Goal: Task Accomplishment & Management: Use online tool/utility

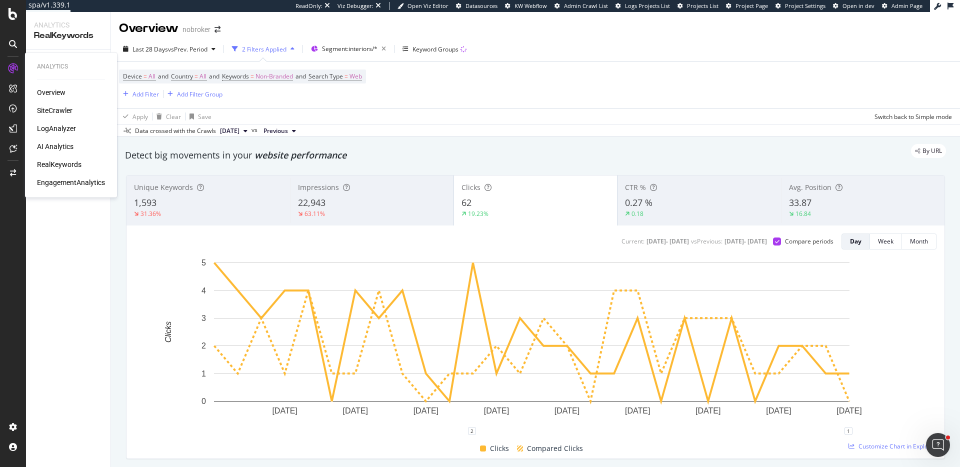
scroll to position [926, 0]
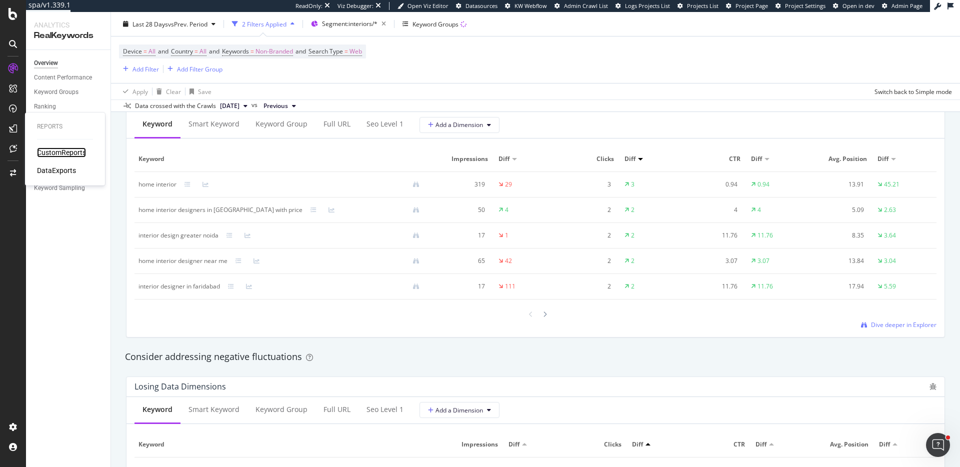
click at [47, 150] on div "CustomReports" at bounding box center [61, 153] width 49 height 10
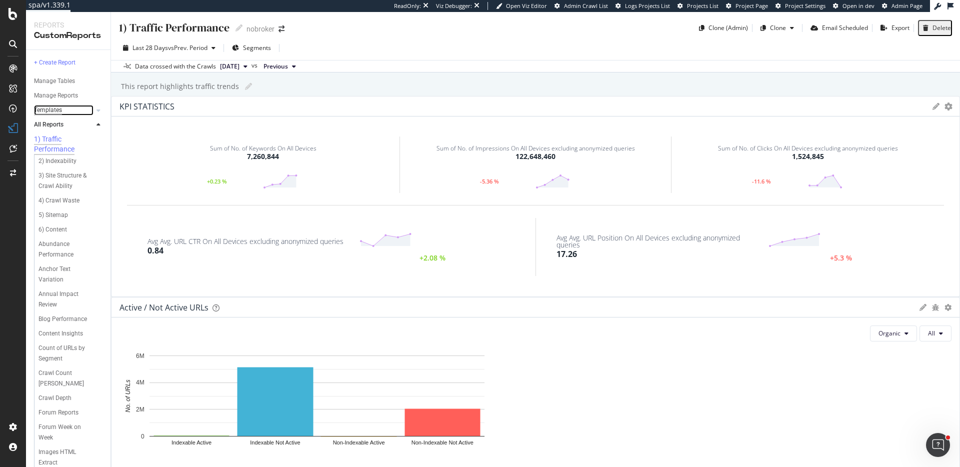
click at [60, 108] on div "Templates" at bounding box center [48, 110] width 28 height 11
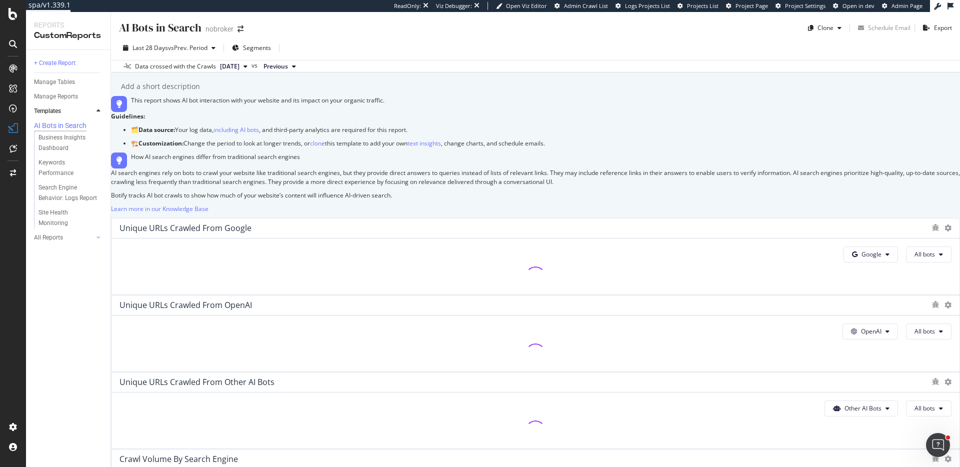
click at [107, 156] on div "Business Insights Dashboard" at bounding box center [72, 143] width 77 height 25
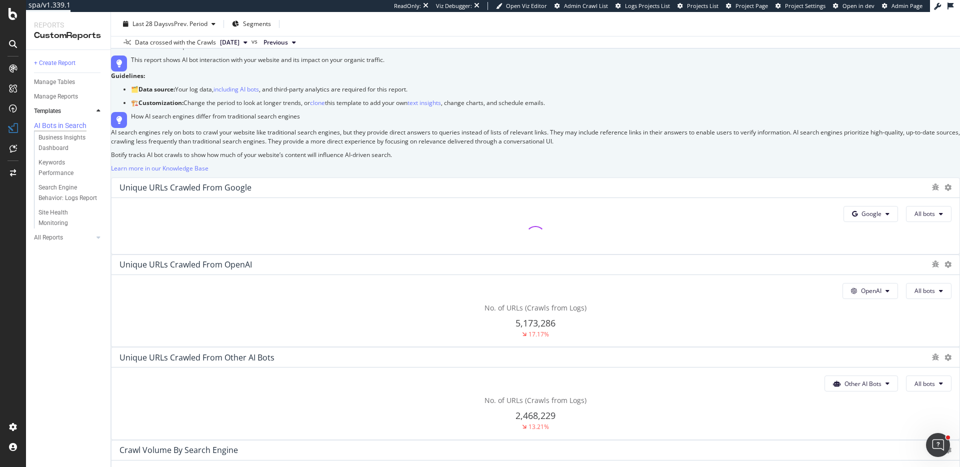
scroll to position [195, 0]
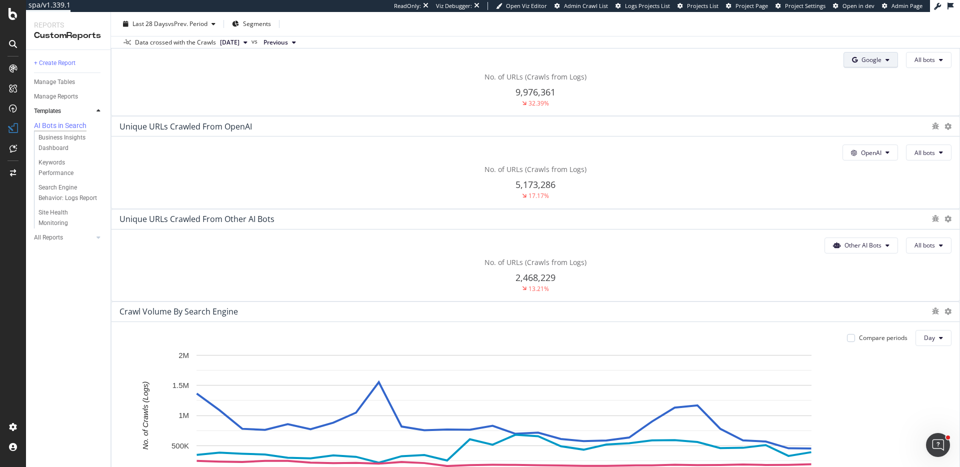
click at [844, 68] on button "Google" at bounding box center [871, 60] width 55 height 16
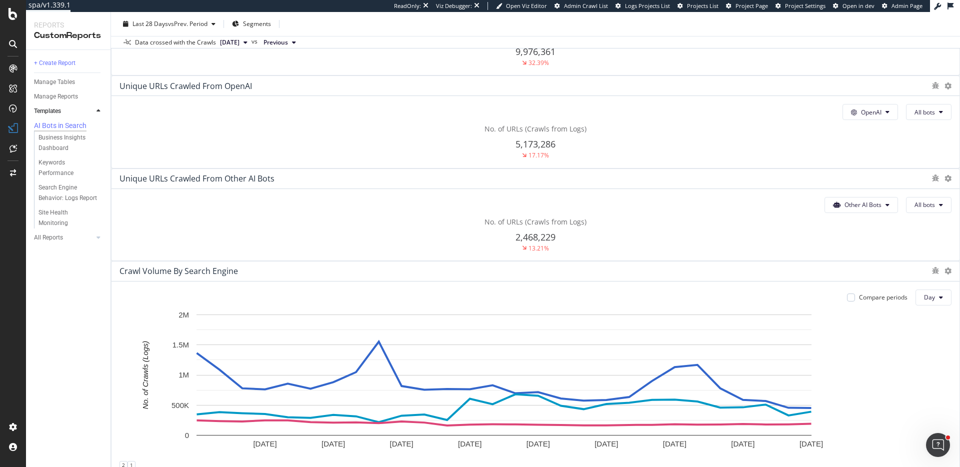
scroll to position [225, 0]
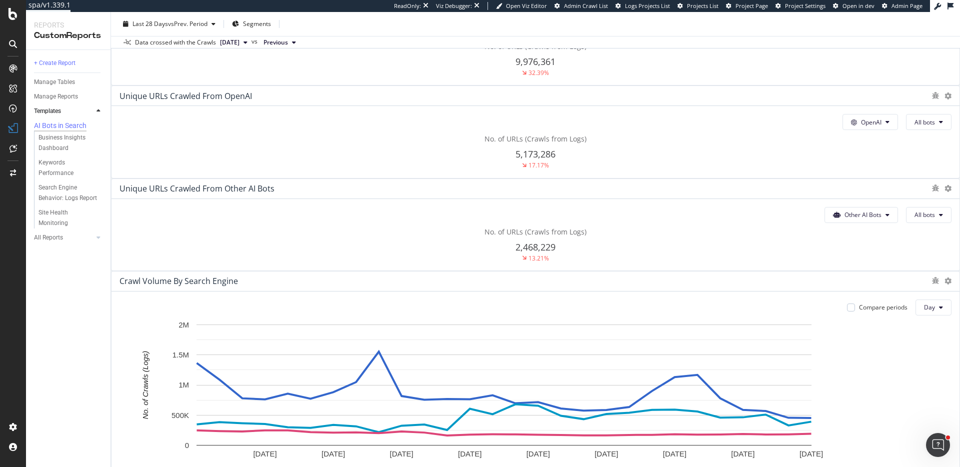
click at [948, 300] on div "AI Bots in Search AI Bots in Search nobroker Clone Schedule Email Export Last 2…" at bounding box center [535, 239] width 849 height 455
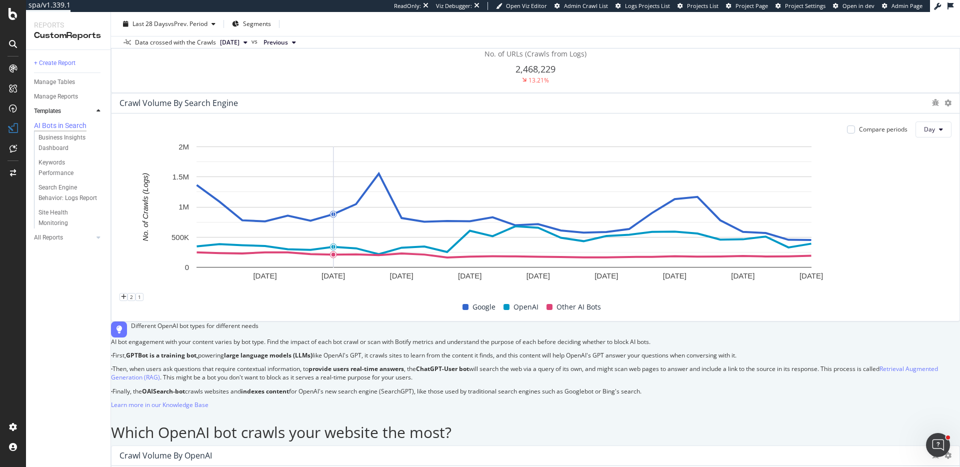
scroll to position [399, 0]
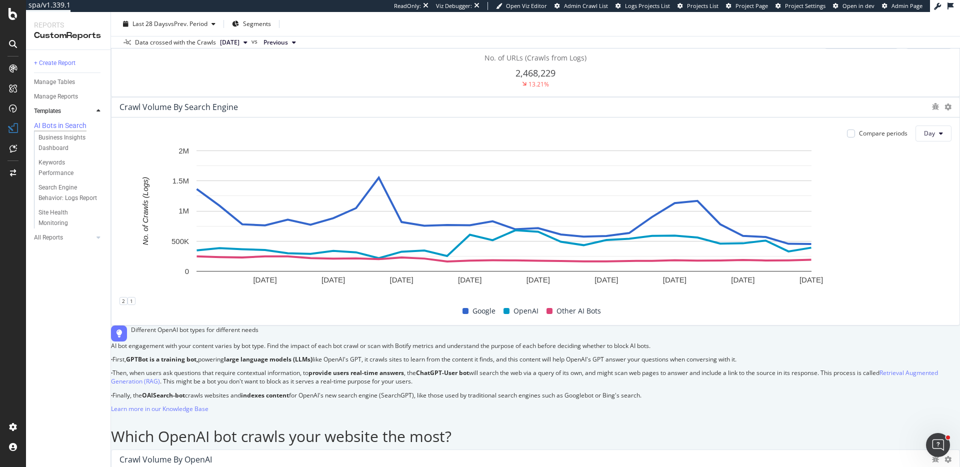
click at [941, 339] on div "AI Bots in Search AI Bots in Search nobroker Clone Schedule Email Export Last 2…" at bounding box center [535, 239] width 849 height 455
click at [941, 374] on div "AI Bots in Search AI Bots in Search nobroker Clone Schedule Email Export Last 2…" at bounding box center [535, 239] width 849 height 455
click at [935, 373] on div "AI Bots in Search AI Bots in Search nobroker Clone Schedule Email Export Last 2…" at bounding box center [535, 239] width 849 height 455
click at [178, 23] on span "vs Prev. Period" at bounding box center [188, 24] width 40 height 9
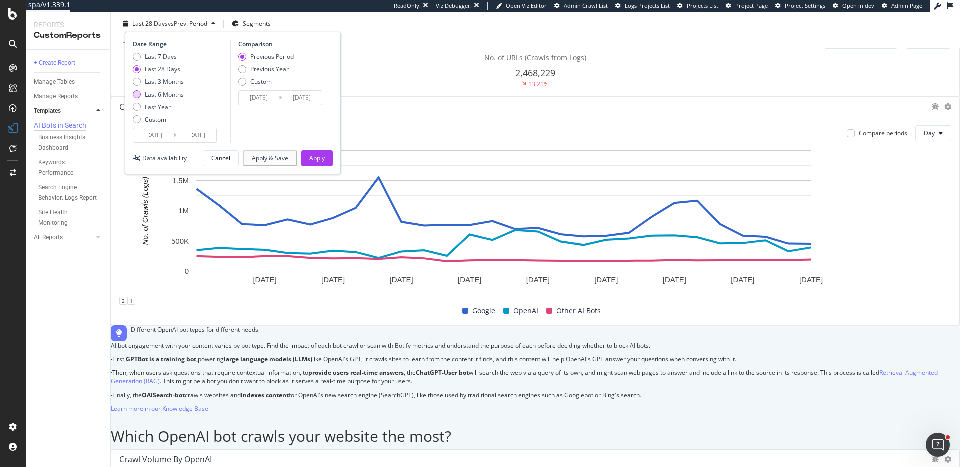
click at [172, 92] on div "Last 6 Months" at bounding box center [164, 95] width 39 height 9
type input "[DATE]"
click at [322, 156] on div "Apply" at bounding box center [318, 158] width 16 height 9
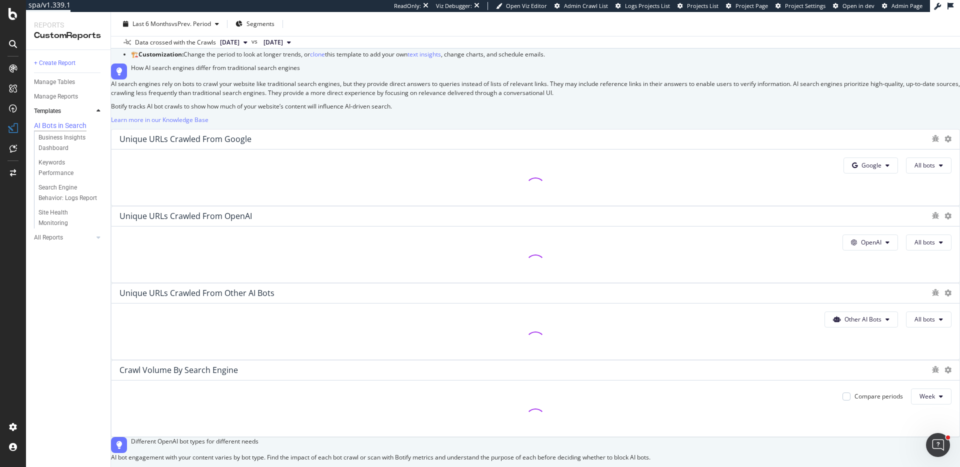
scroll to position [278, 0]
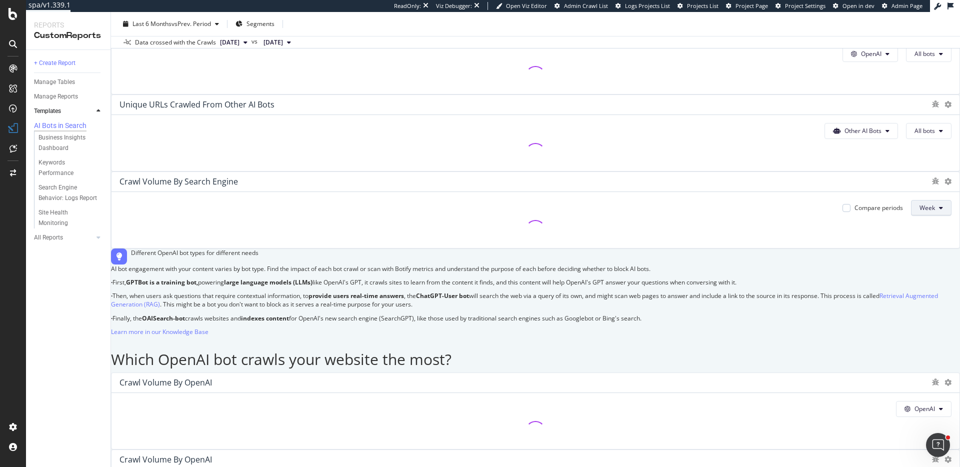
click at [920, 212] on span "Week" at bounding box center [928, 208] width 16 height 9
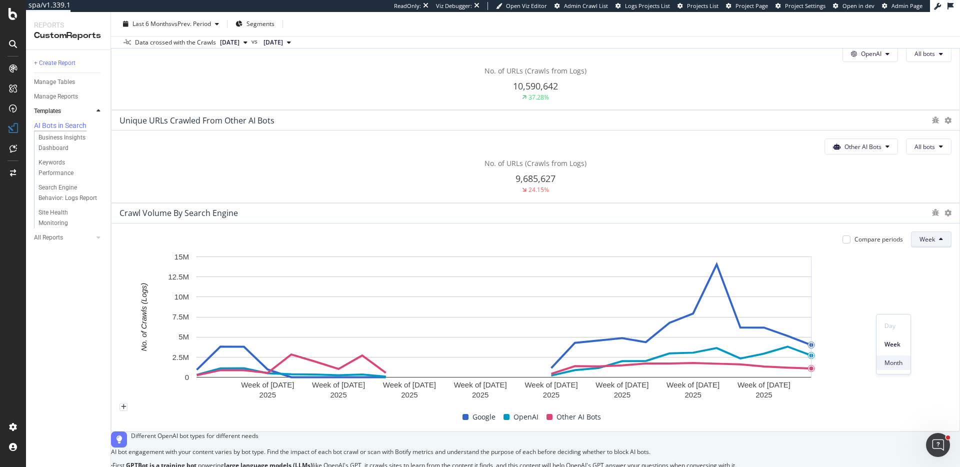
click at [901, 364] on span "Month" at bounding box center [894, 363] width 18 height 9
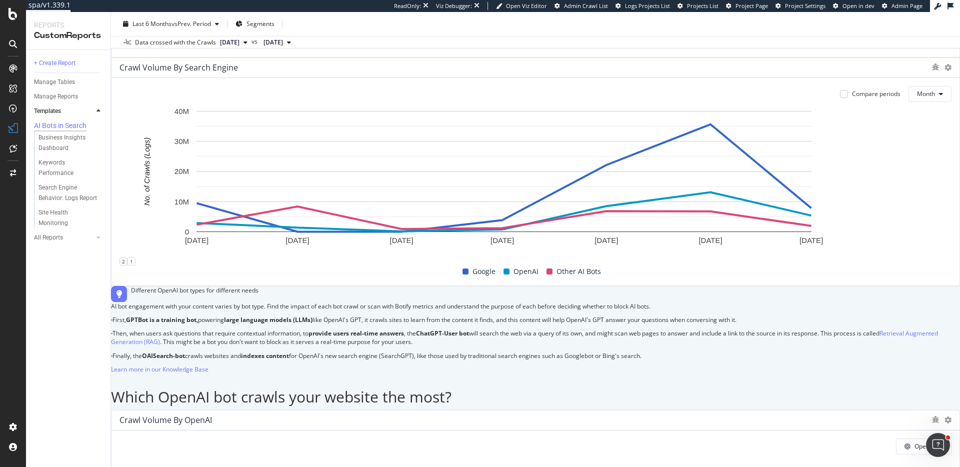
scroll to position [443, 0]
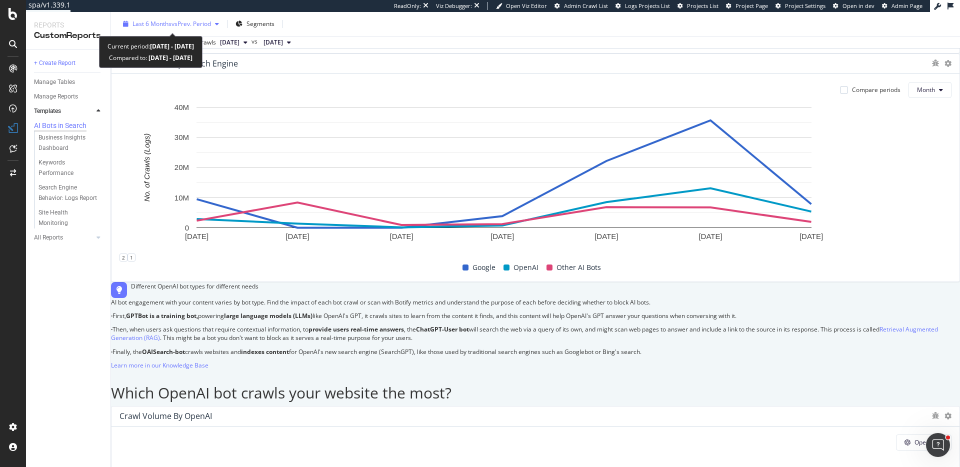
click at [190, 29] on div "Last 6 Months vs Prev. Period" at bounding box center [171, 24] width 104 height 15
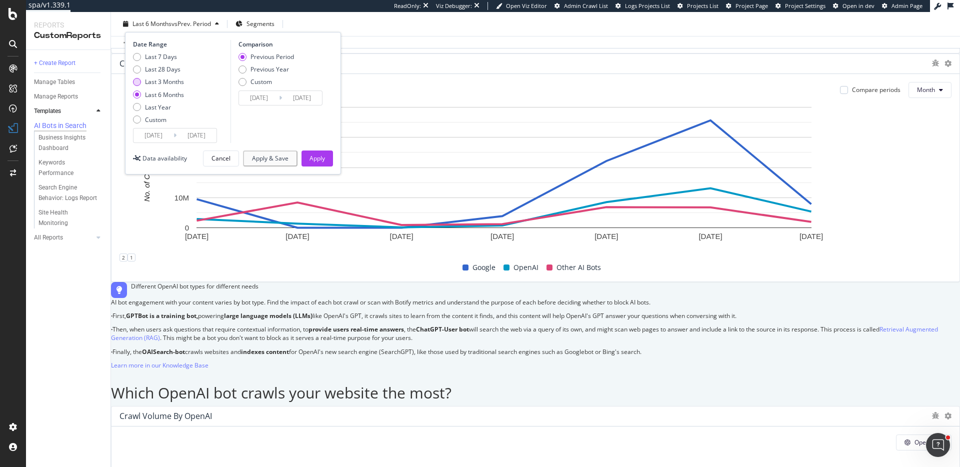
click at [166, 78] on div "Last 3 Months" at bounding box center [164, 82] width 39 height 9
type input "[DATE]"
click at [327, 162] on button "Apply" at bounding box center [318, 159] width 32 height 16
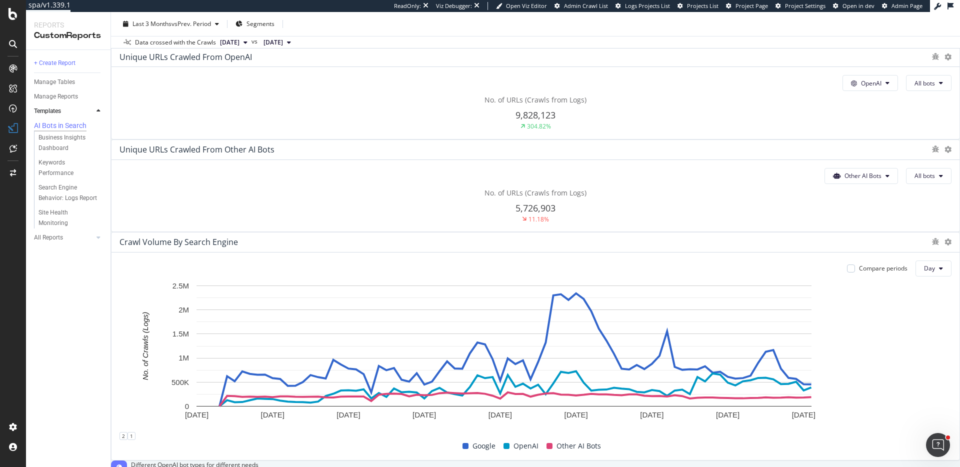
scroll to position [452, 0]
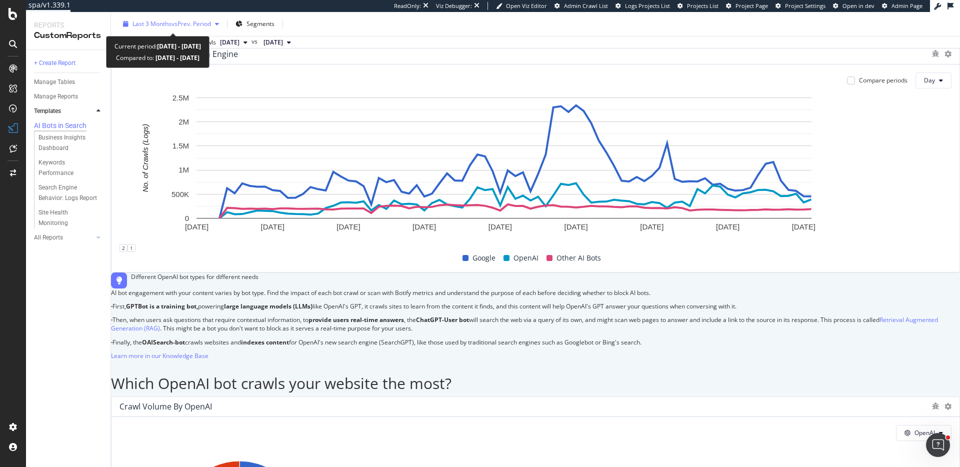
click at [148, 25] on span "Last 3 Months" at bounding box center [152, 24] width 39 height 9
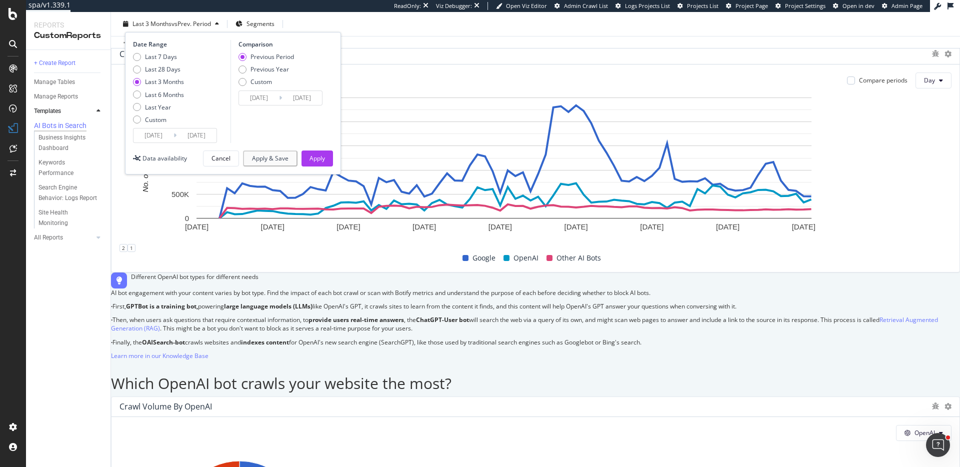
click at [164, 64] on div "Last 7 Days Last 28 Days Last 3 Months Last 6 Months Last Year Custom" at bounding box center [158, 91] width 51 height 76
click at [171, 63] on div "Last 7 Days Last 28 Days Last 3 Months Last 6 Months Last Year Custom" at bounding box center [158, 91] width 51 height 76
click at [173, 67] on div "Last 28 Days" at bounding box center [163, 69] width 36 height 9
type input "[DATE]"
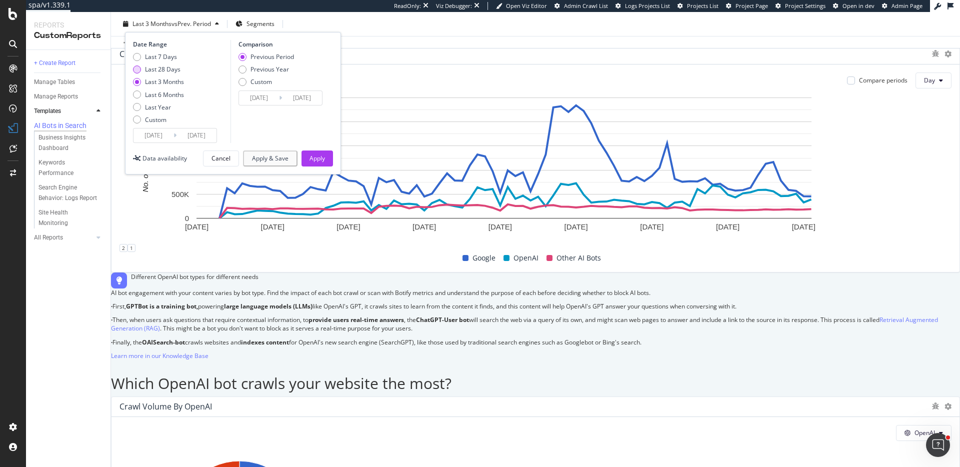
type input "[DATE]"
click at [322, 157] on div "Apply" at bounding box center [318, 158] width 16 height 9
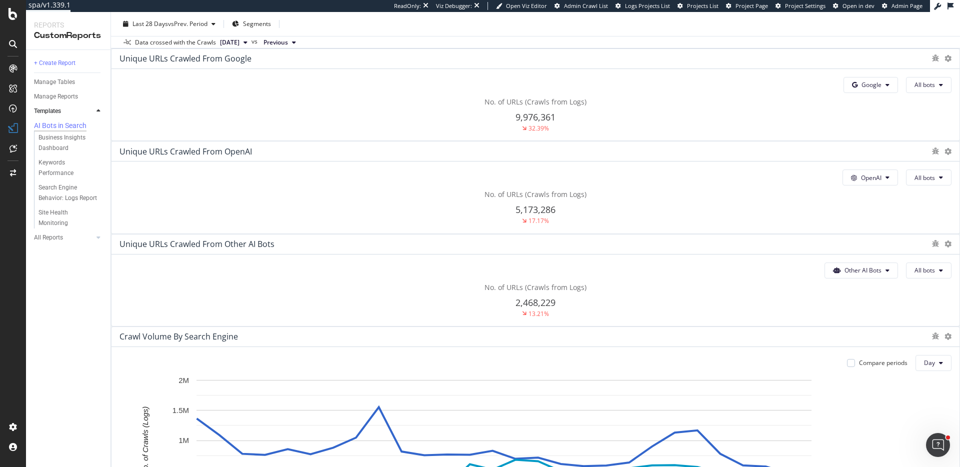
scroll to position [162, 0]
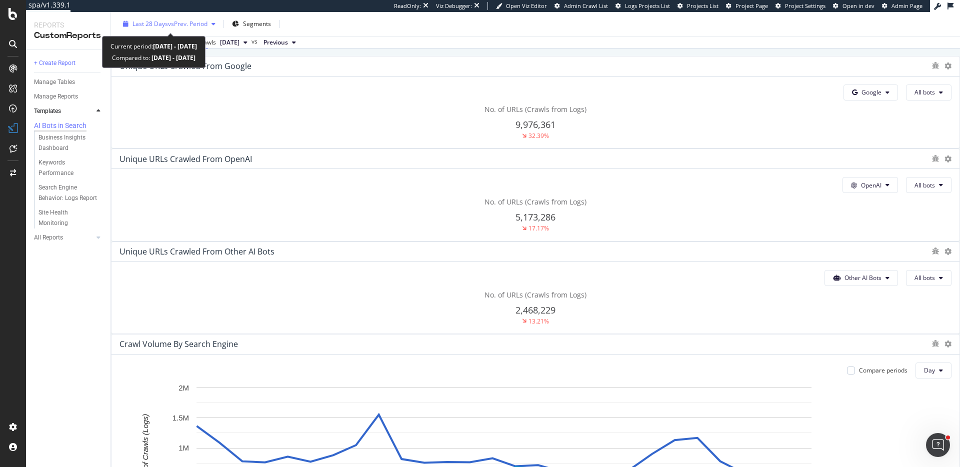
click at [190, 24] on span "vs Prev. Period" at bounding box center [188, 24] width 40 height 9
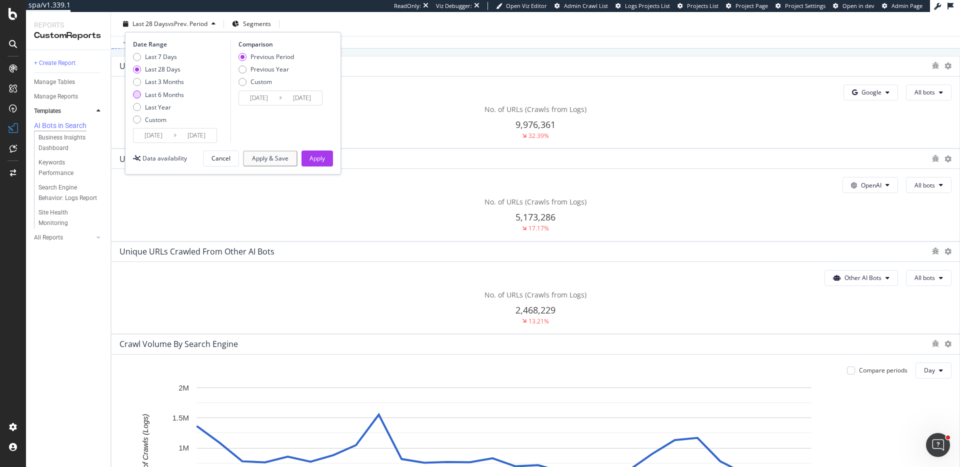
click at [178, 92] on div "Last 6 Months" at bounding box center [164, 95] width 39 height 9
type input "[DATE]"
click at [173, 84] on div "Last 3 Months" at bounding box center [164, 82] width 39 height 9
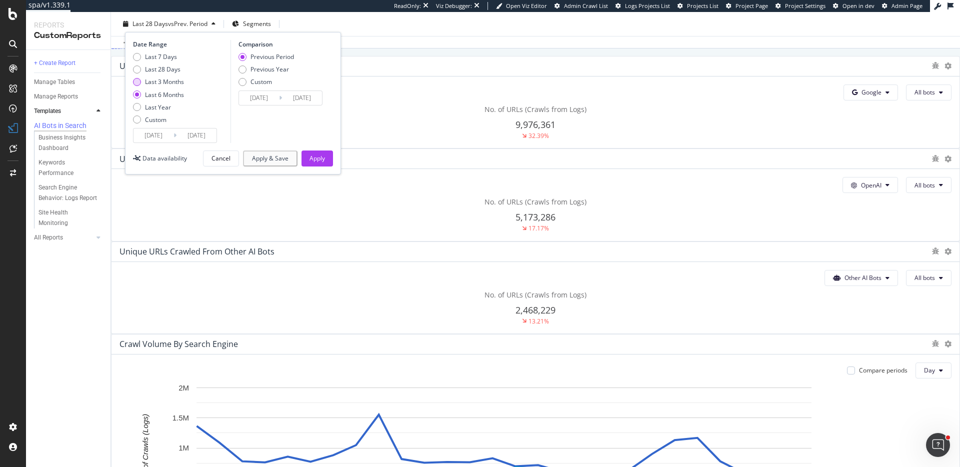
type input "[DATE]"
click at [326, 160] on button "Apply" at bounding box center [318, 159] width 32 height 16
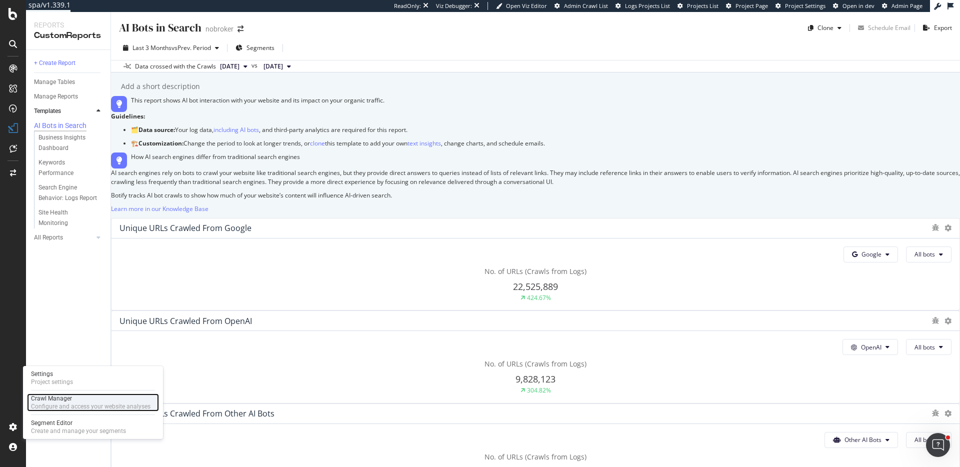
click at [59, 409] on div "Configure and access your website analyses" at bounding box center [91, 407] width 120 height 8
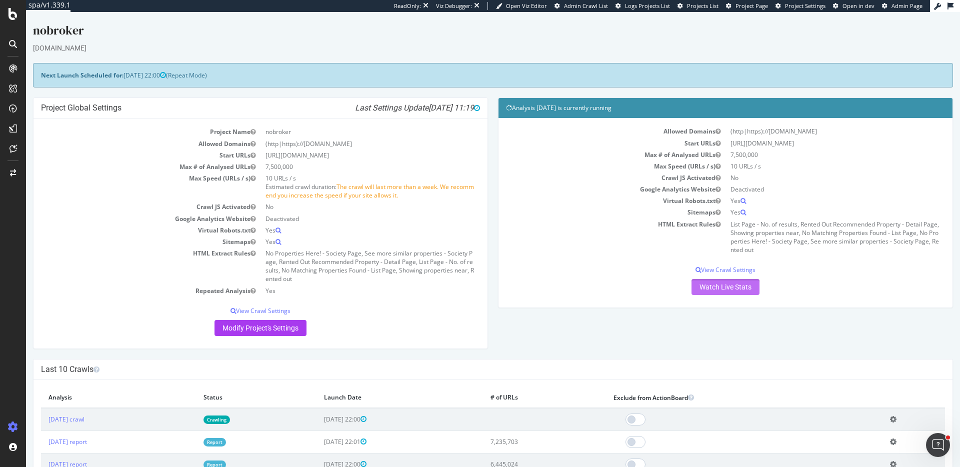
click at [705, 284] on link "Watch Live Stats" at bounding box center [726, 287] width 68 height 16
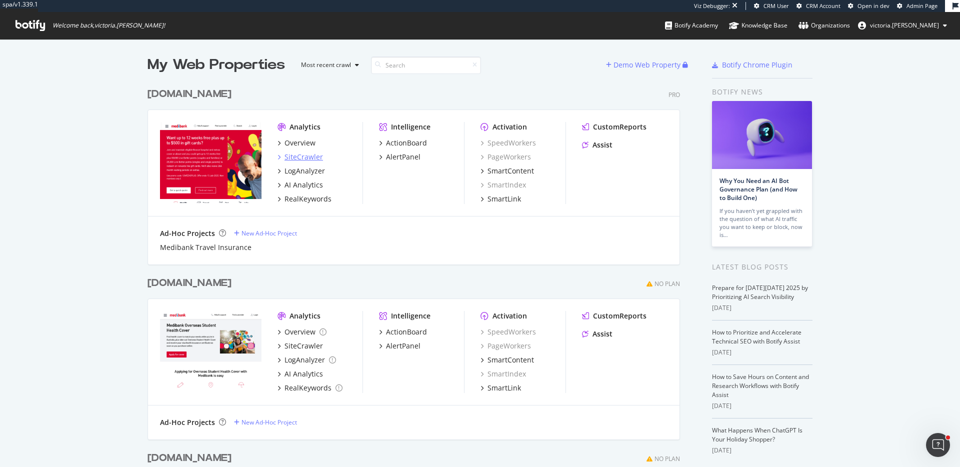
click at [312, 155] on div "SiteCrawler" at bounding box center [304, 157] width 39 height 10
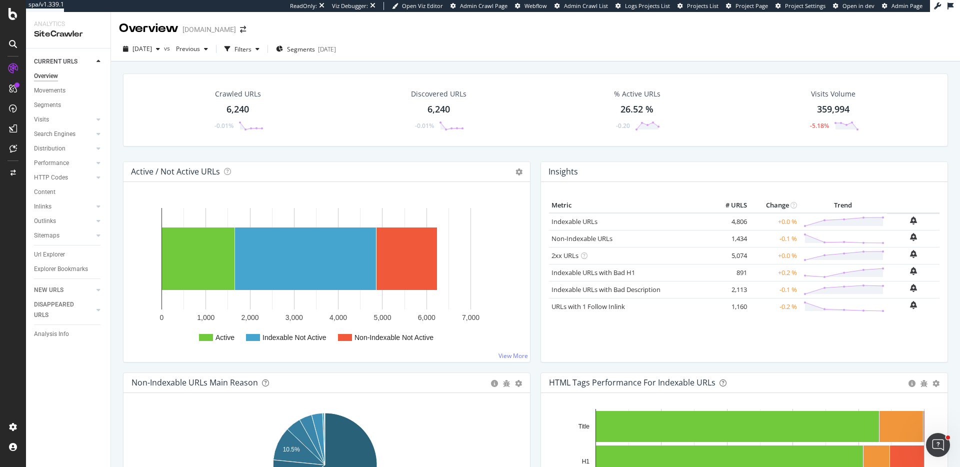
click at [48, 255] on div "Url Explorer" at bounding box center [49, 255] width 31 height 11
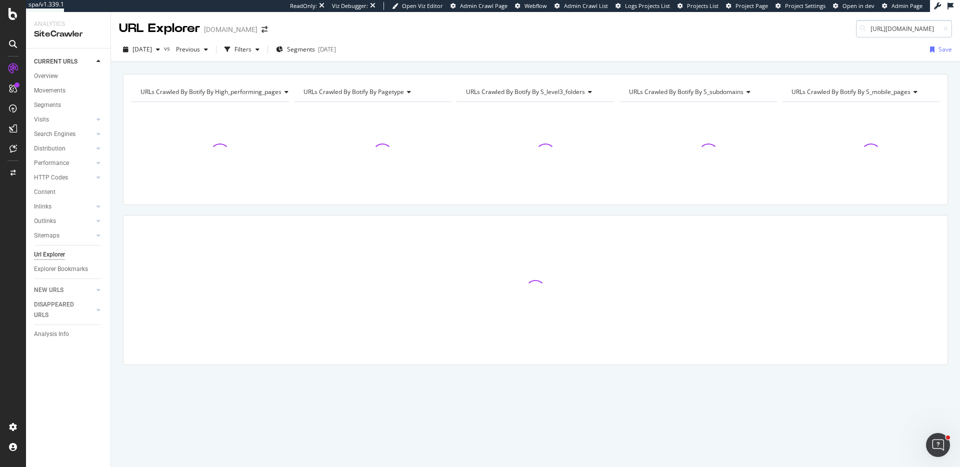
scroll to position [0, 140]
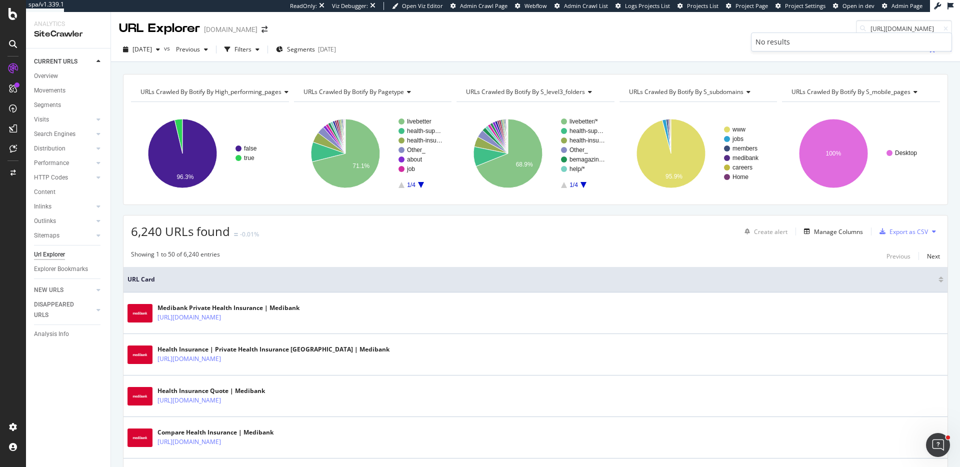
drag, startPoint x: 909, startPoint y: 31, endPoint x: 960, endPoint y: 44, distance: 52.6
click at [960, 44] on div "URL Explorer Medibank.com.au https://www.medibank.com.au/travel-insurance/c/why…" at bounding box center [535, 239] width 849 height 455
type input "https://www.medibank.com.au/travel-insurance/c/why-medibank/priority/"
click at [354, 69] on div "URLs Crawled By Botify By high_performing_pages Chart (by Value) Table Expand E…" at bounding box center [535, 74] width 849 height 24
